Goal: Task Accomplishment & Management: Use online tool/utility

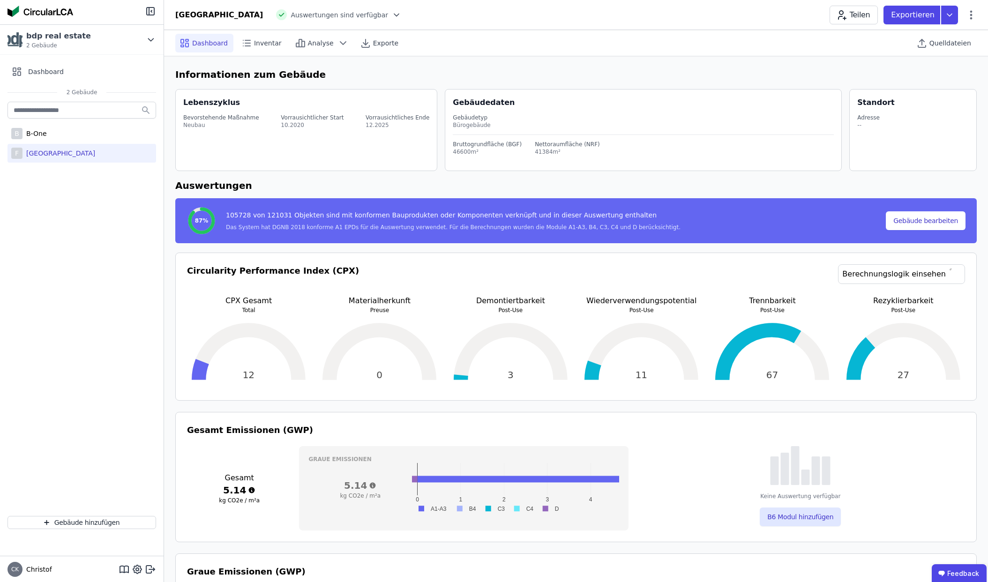
select select "*"
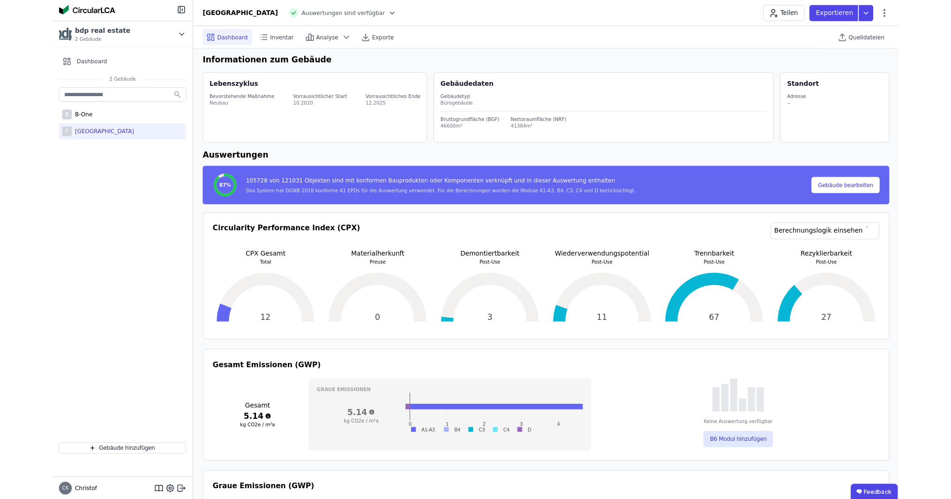
scroll to position [4, 0]
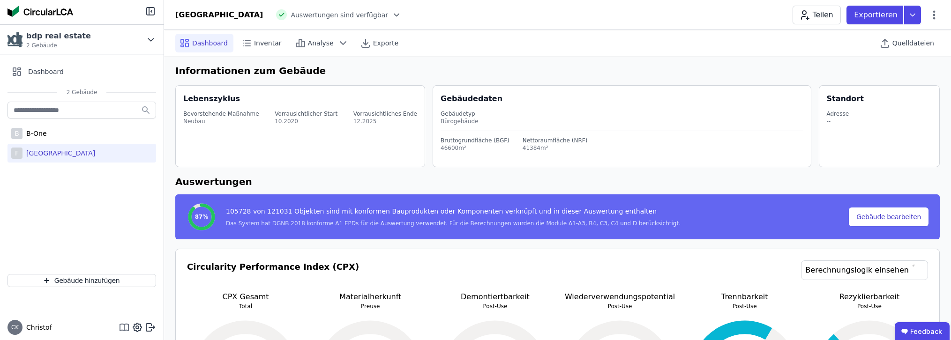
click at [126, 326] on icon at bounding box center [124, 327] width 11 height 11
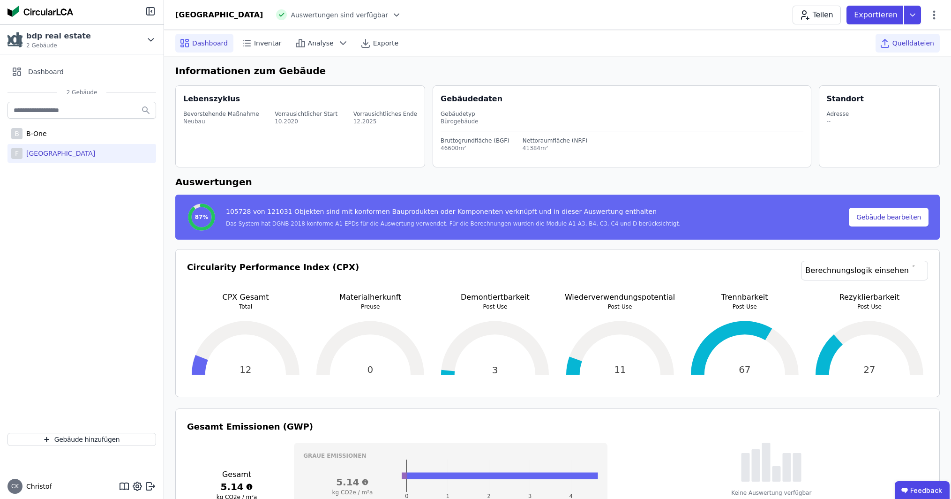
click at [909, 39] on span "Quelldateien" at bounding box center [913, 42] width 42 height 9
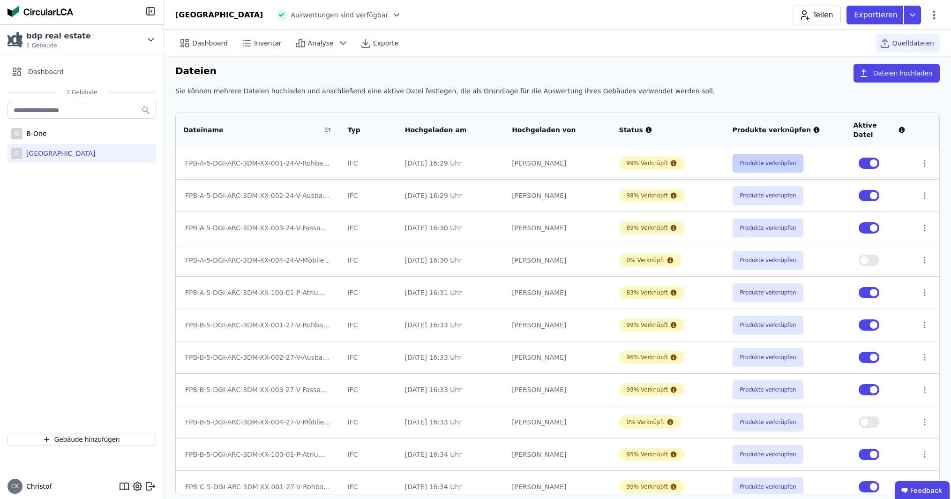
click at [763, 154] on button "Produkte verknüpfen" at bounding box center [767, 163] width 71 height 19
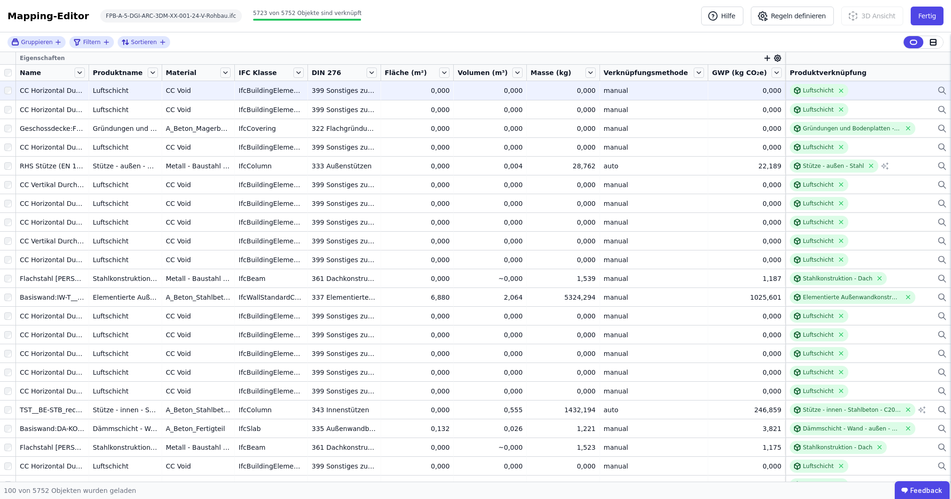
click at [943, 90] on icon at bounding box center [941, 90] width 9 height 11
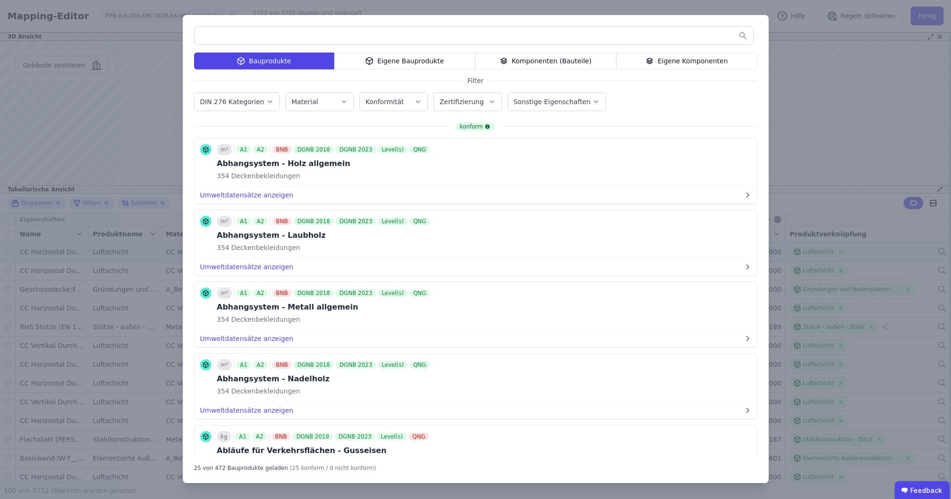
click at [401, 60] on div "Eigene Bauprodukte" at bounding box center [404, 60] width 141 height 17
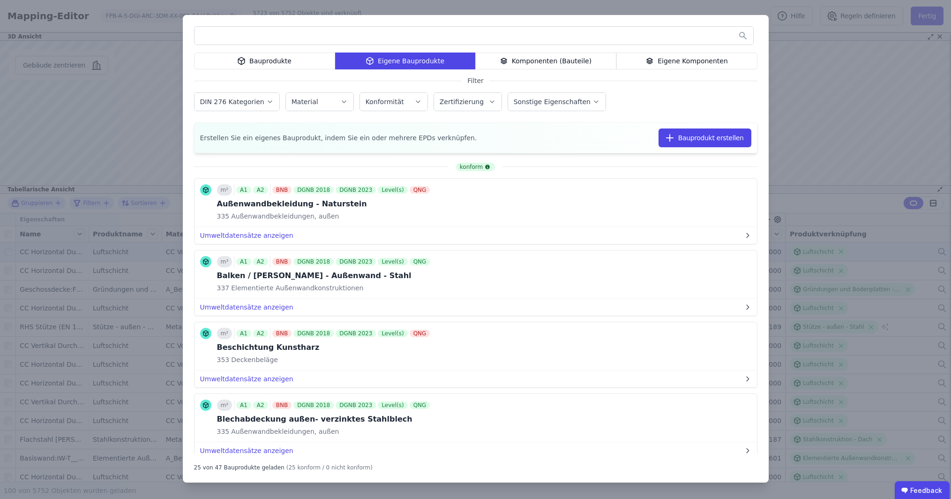
click at [536, 59] on div "Komponenten (Bauteile)" at bounding box center [545, 60] width 141 height 17
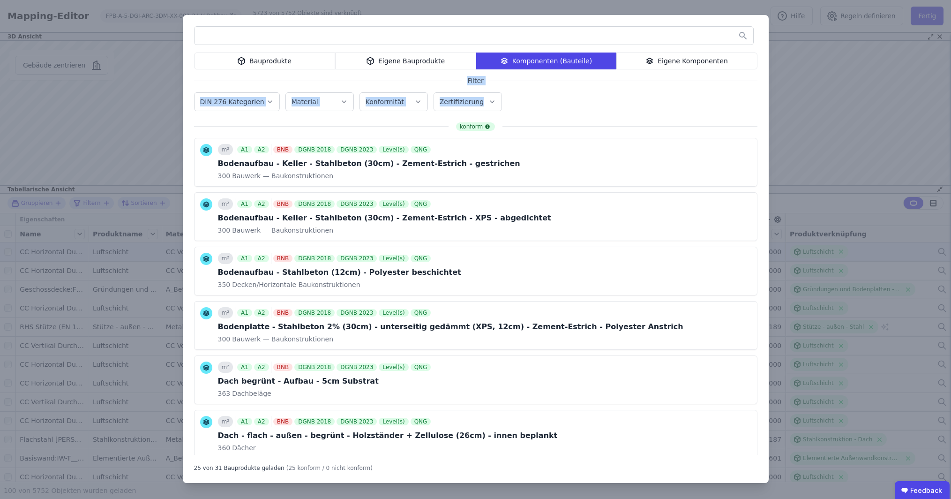
click at [828, 81] on div "Bauprodukte Eigene Bauprodukte Komponenten (Bauteile) Eigene Komponenten Filter…" at bounding box center [475, 249] width 951 height 499
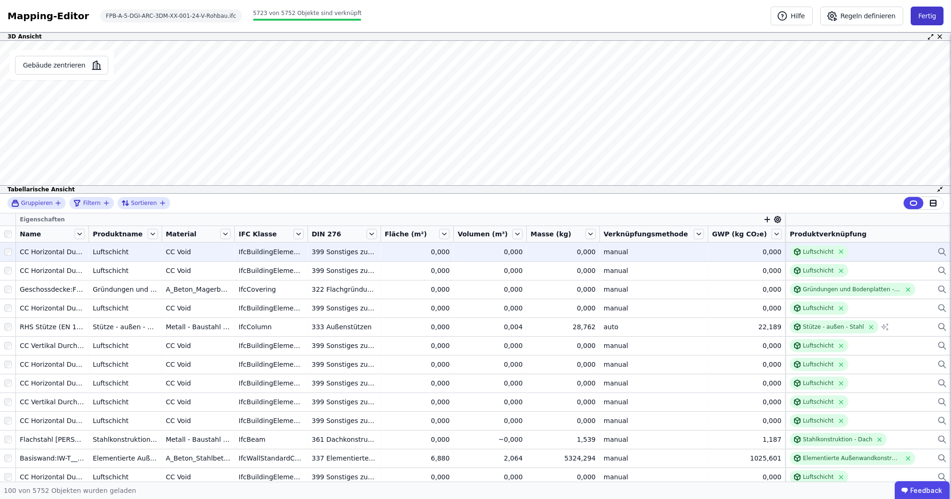
click at [924, 15] on button "Fertig" at bounding box center [927, 16] width 33 height 19
